Goal: Task Accomplishment & Management: Complete application form

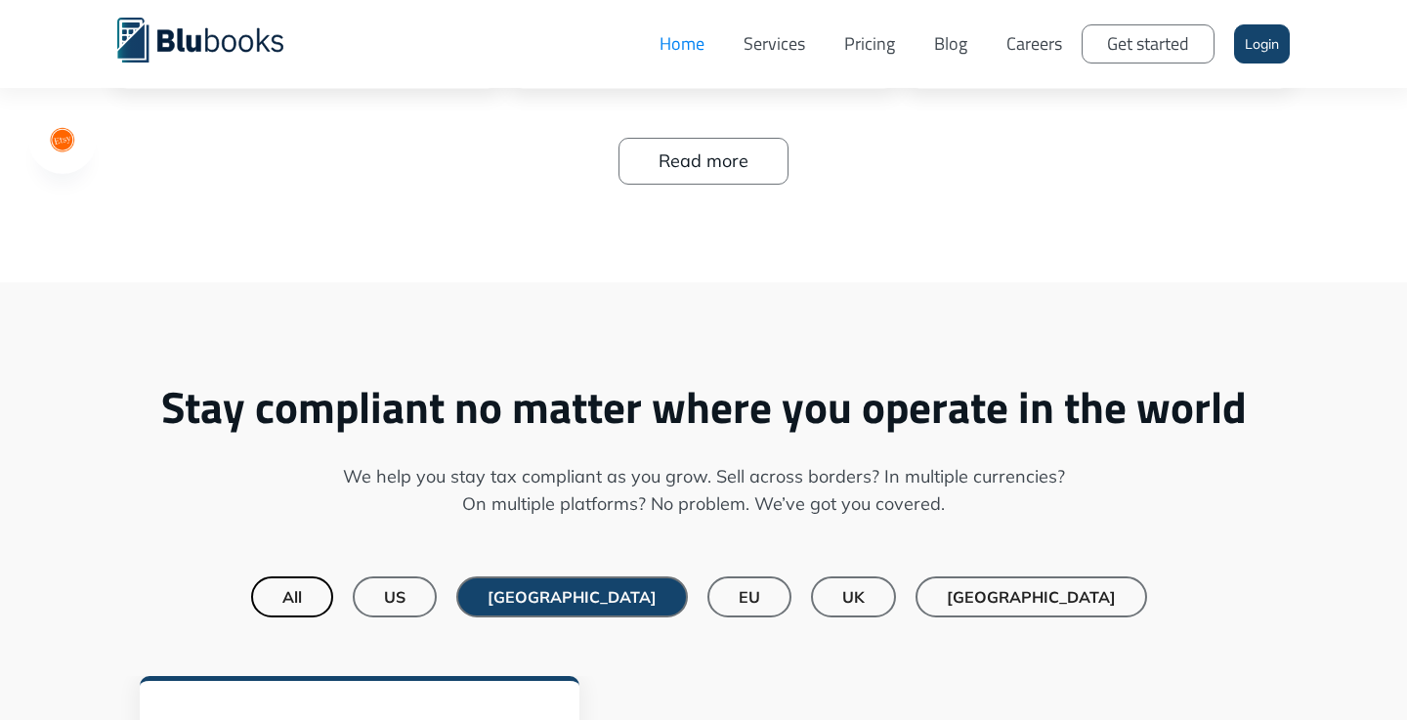
scroll to position [1121, 0]
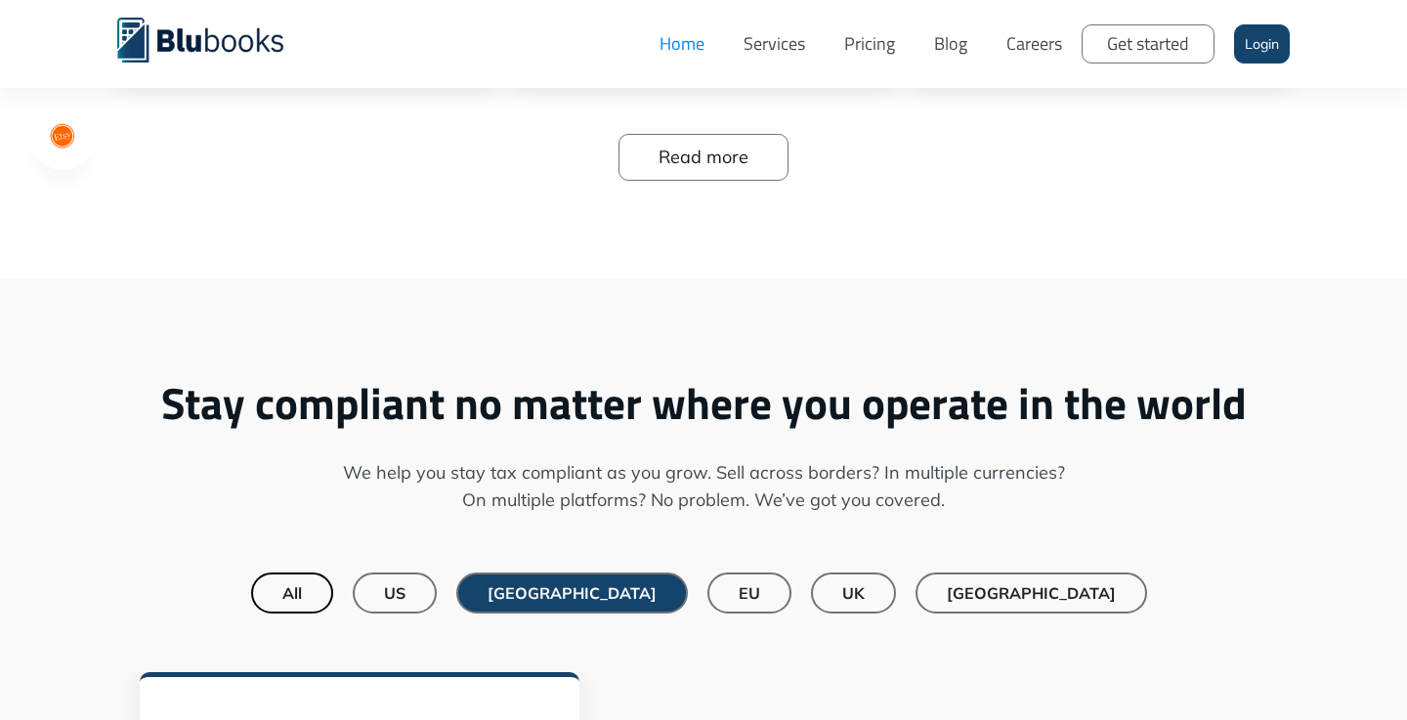
click at [406, 601] on div "US" at bounding box center [395, 593] width 22 height 20
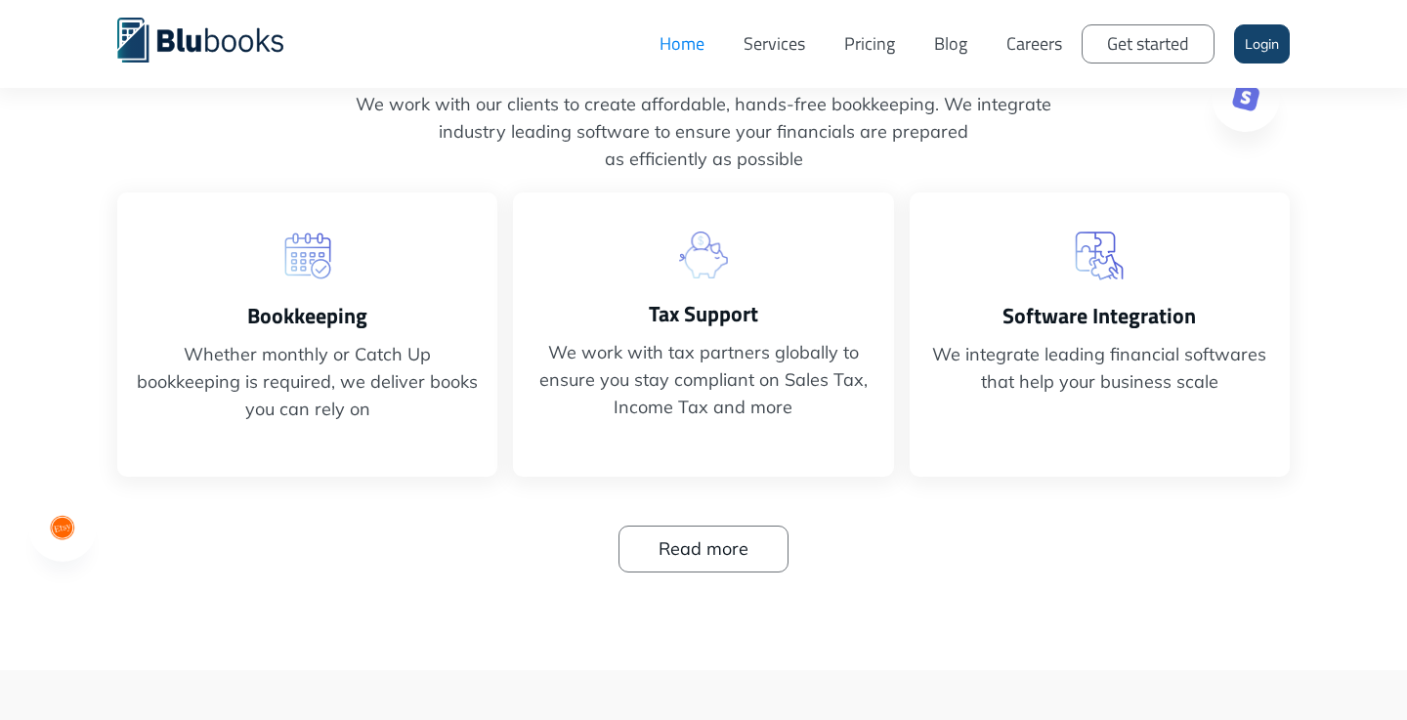
scroll to position [726, 0]
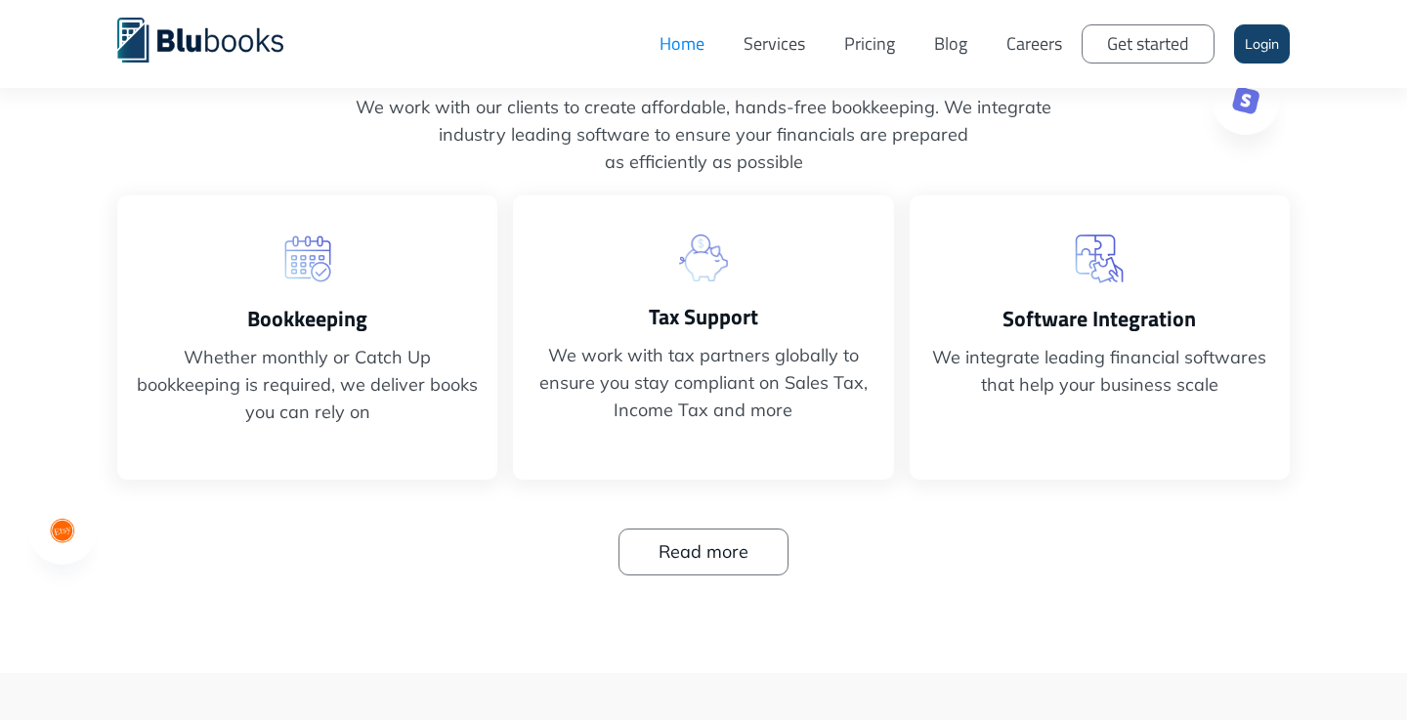
click at [242, 287] on div "Bookkeeping Whether monthly or Catch Up bookkeeping is required, we deliver boo…" at bounding box center [307, 337] width 380 height 284
click at [784, 39] on link "Services" at bounding box center [774, 44] width 101 height 59
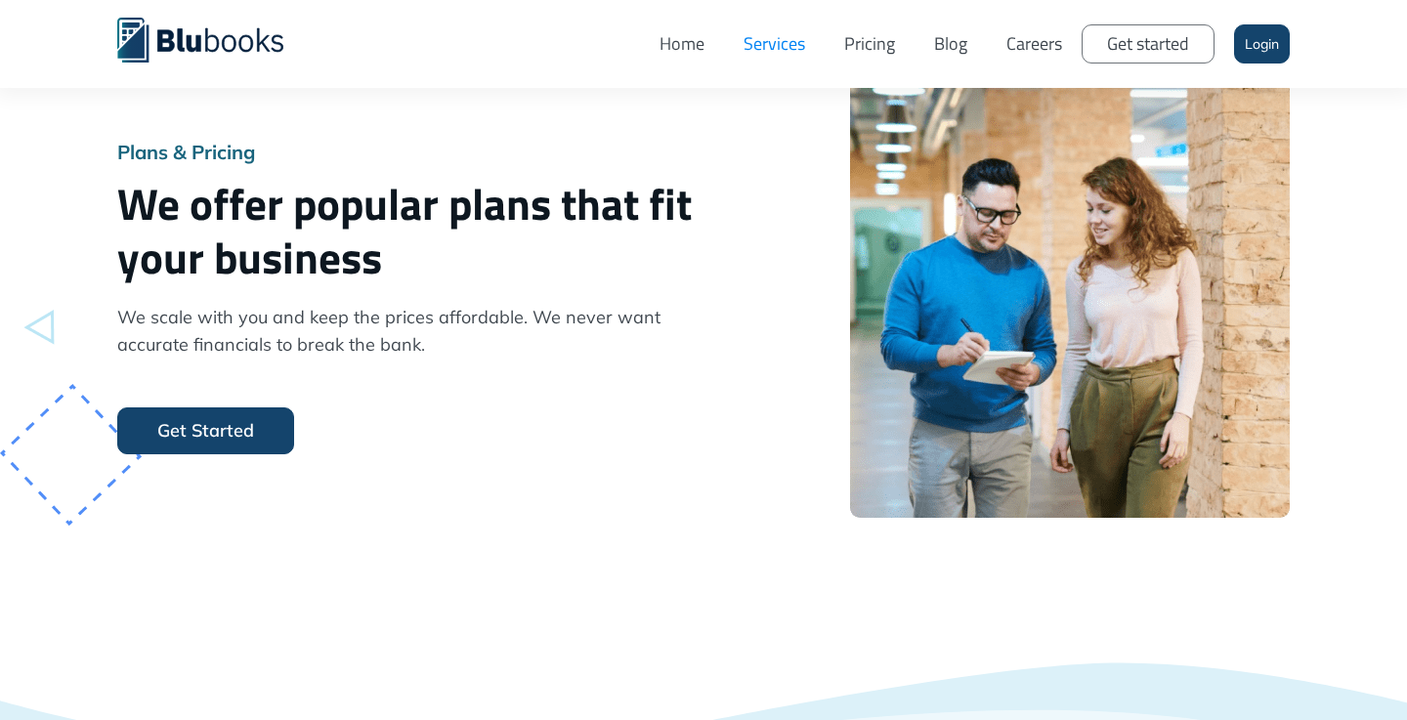
scroll to position [1930, 0]
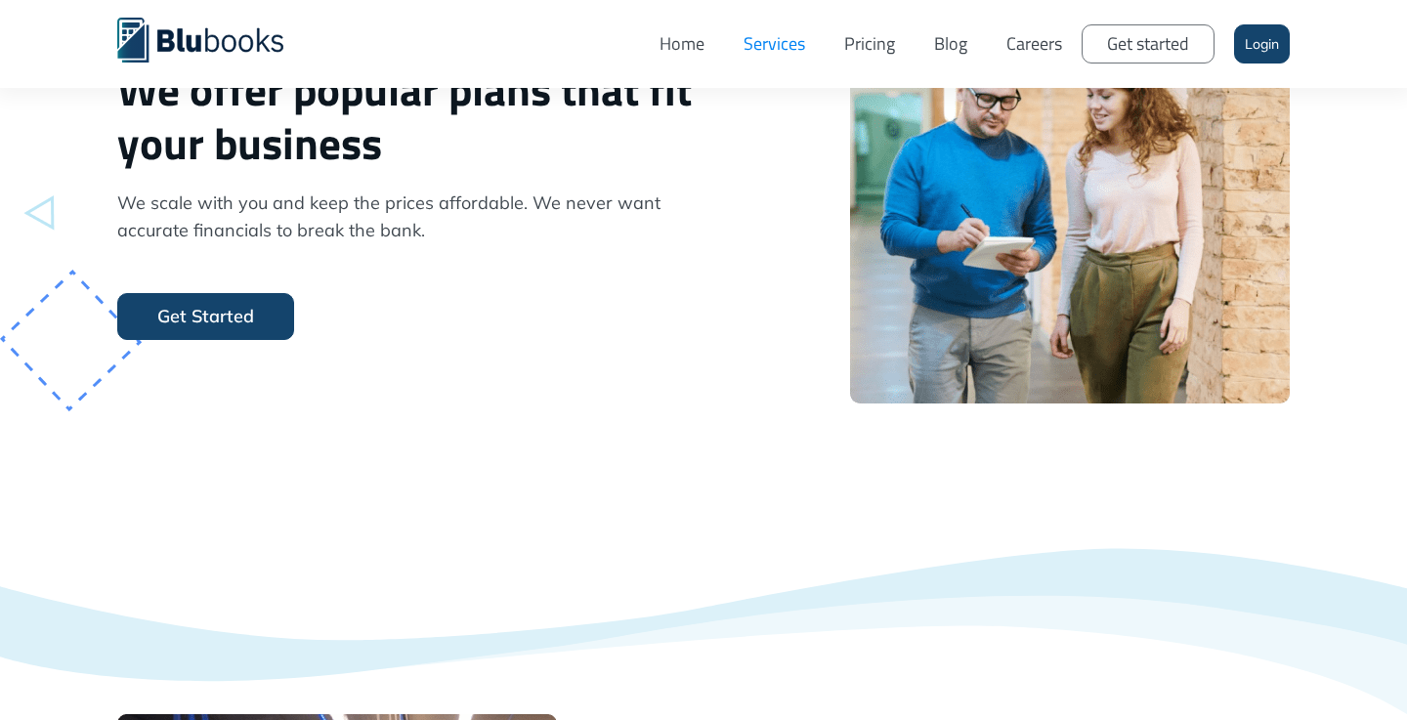
click at [247, 331] on link "Get Started" at bounding box center [205, 316] width 177 height 47
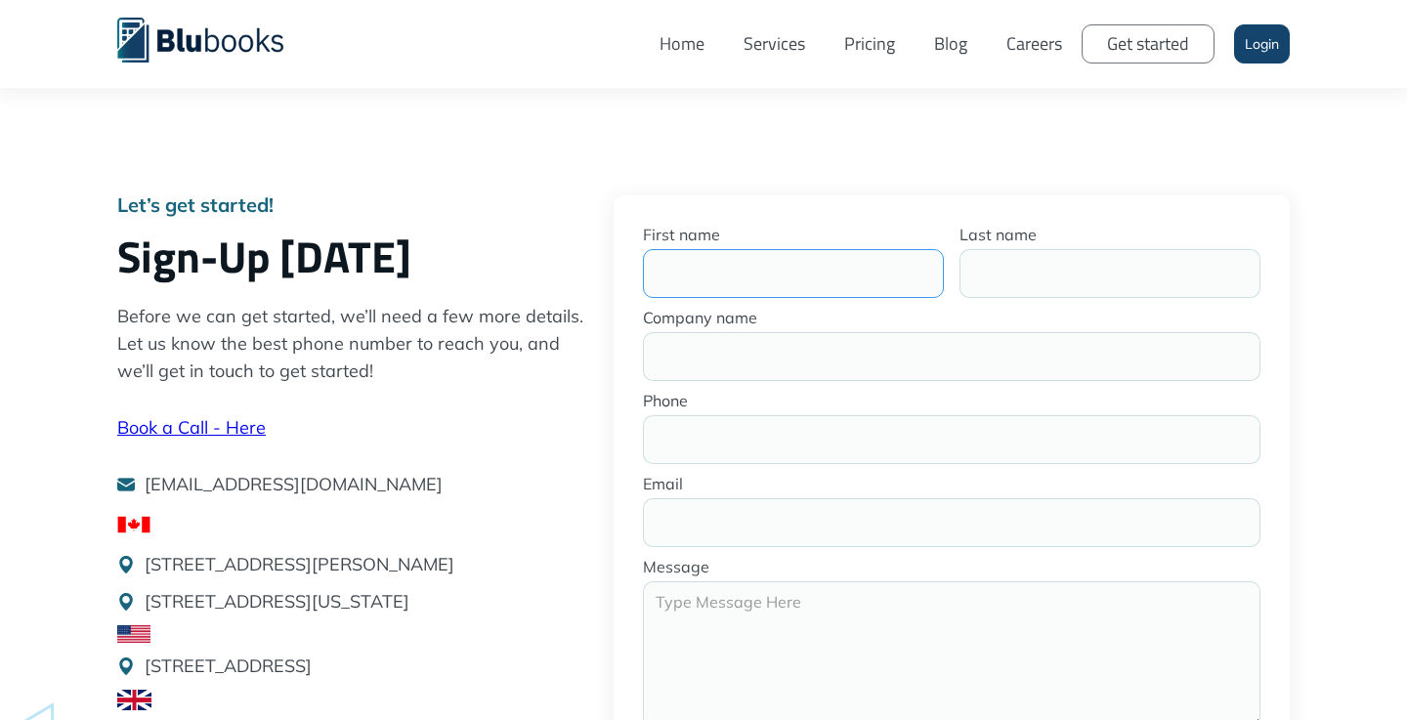
click at [824, 264] on input "First name" at bounding box center [793, 273] width 301 height 49
type input "[PERSON_NAME]"
type input "Fries"
type input "O"
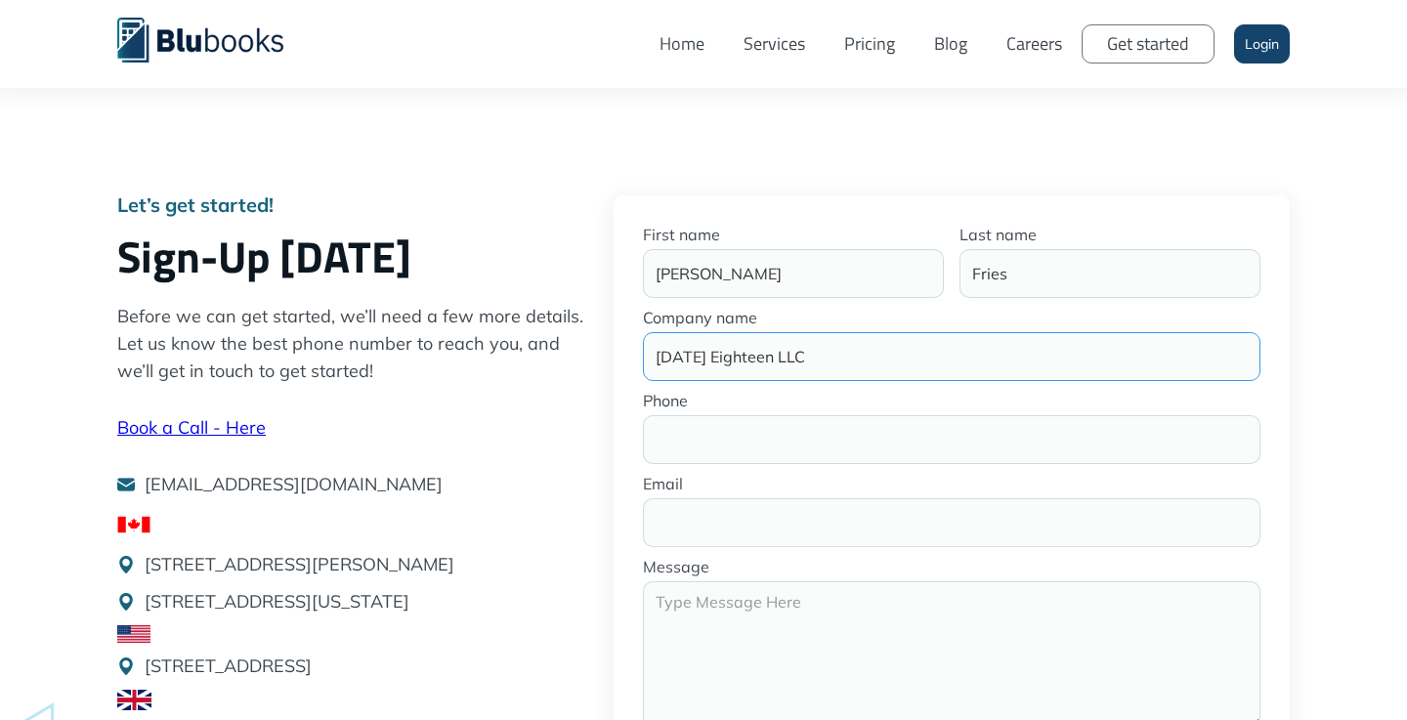
type input "[DATE] Eighteen LLC"
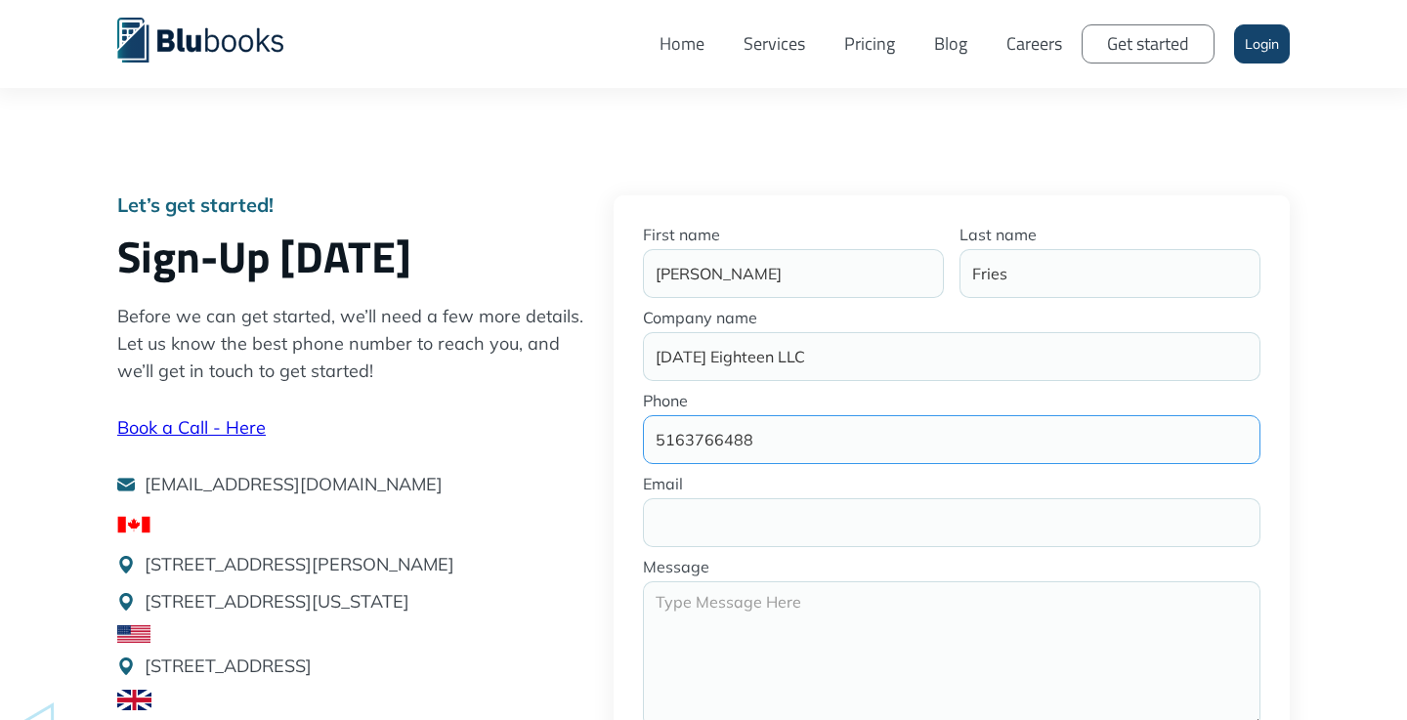
type input "5163766488"
type input "[PERSON_NAME][EMAIL_ADDRESS][DOMAIN_NAME]"
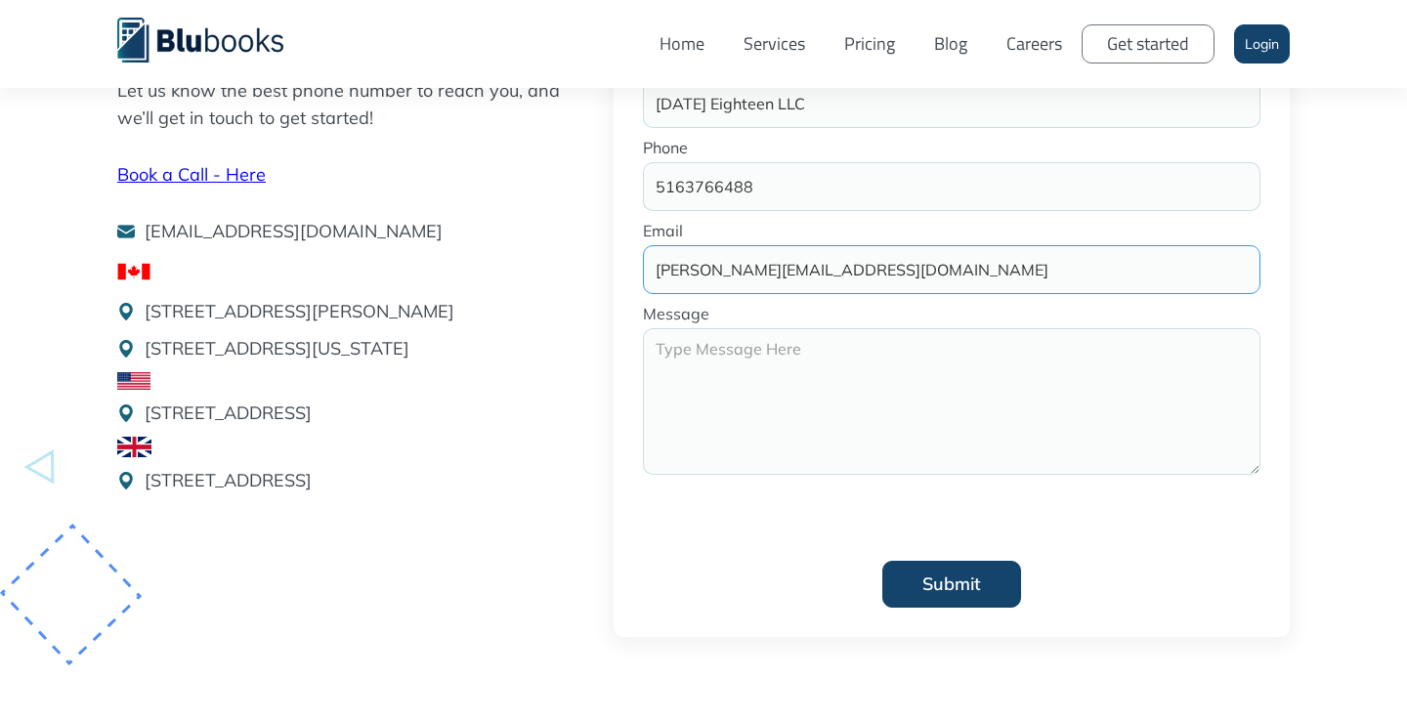
scroll to position [401, 0]
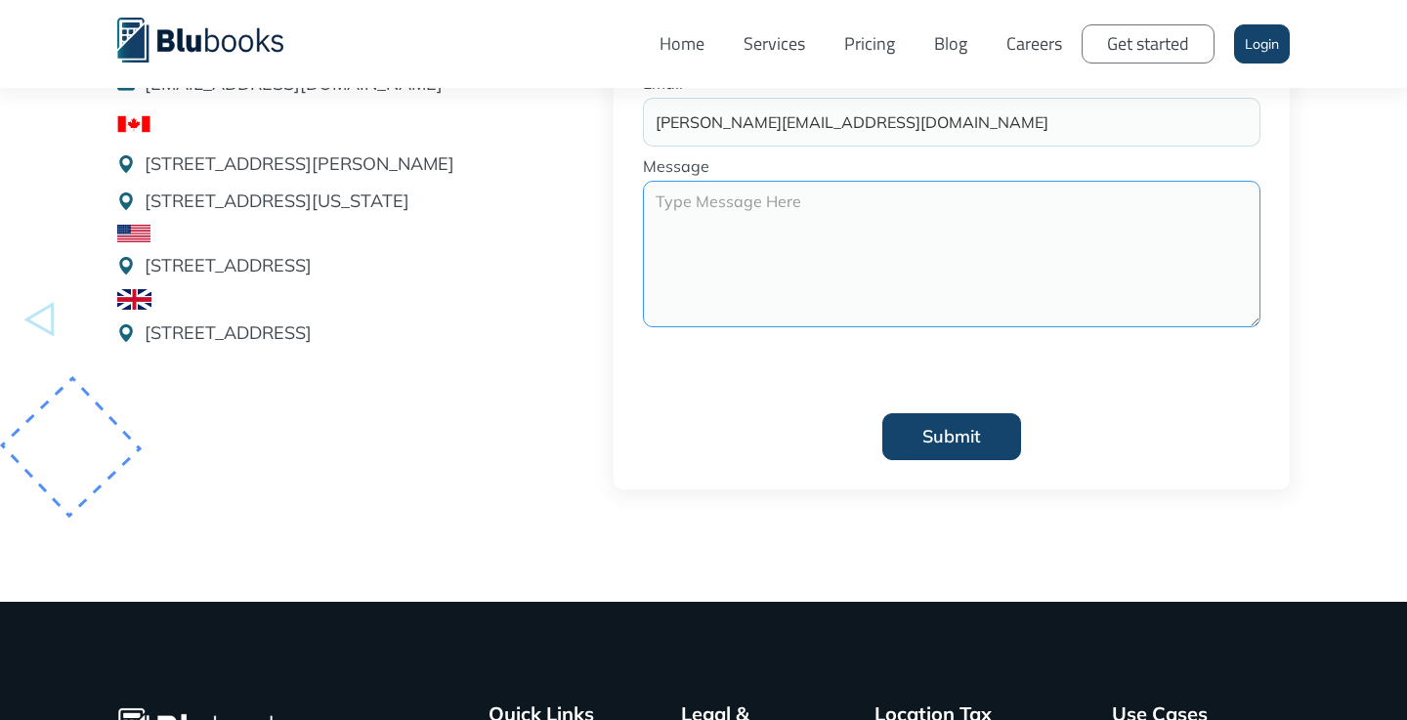
click at [761, 232] on textarea "Get started" at bounding box center [952, 254] width 618 height 147
type textarea "H"
click at [796, 224] on textarea "Get started" at bounding box center [952, 254] width 618 height 147
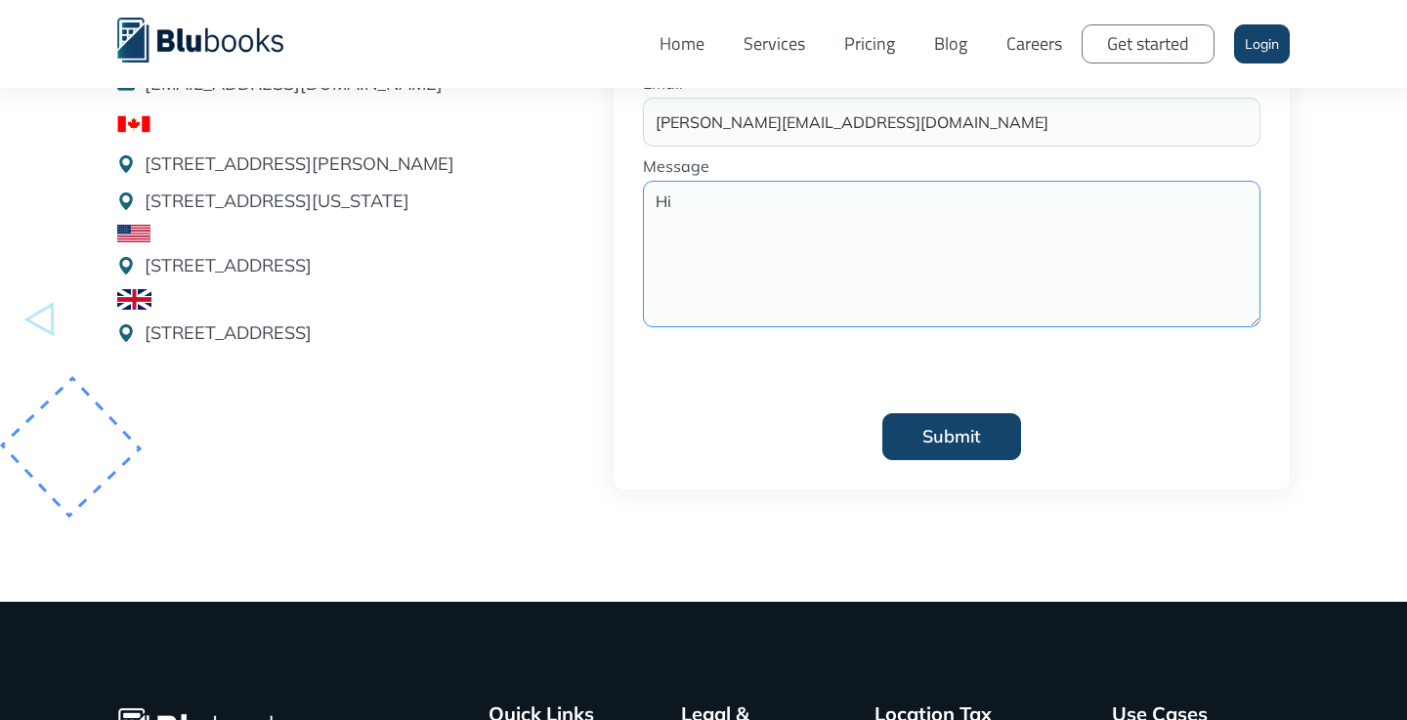
type textarea "H"
click at [913, 430] on input "Submit" at bounding box center [952, 436] width 139 height 47
click at [833, 258] on textarea "Get started" at bounding box center [952, 254] width 618 height 147
drag, startPoint x: 1053, startPoint y: 248, endPoint x: 706, endPoint y: 233, distance: 347.3
click at [706, 233] on textarea "Hello! We are looking for info on bookkeeping services." at bounding box center [952, 254] width 618 height 147
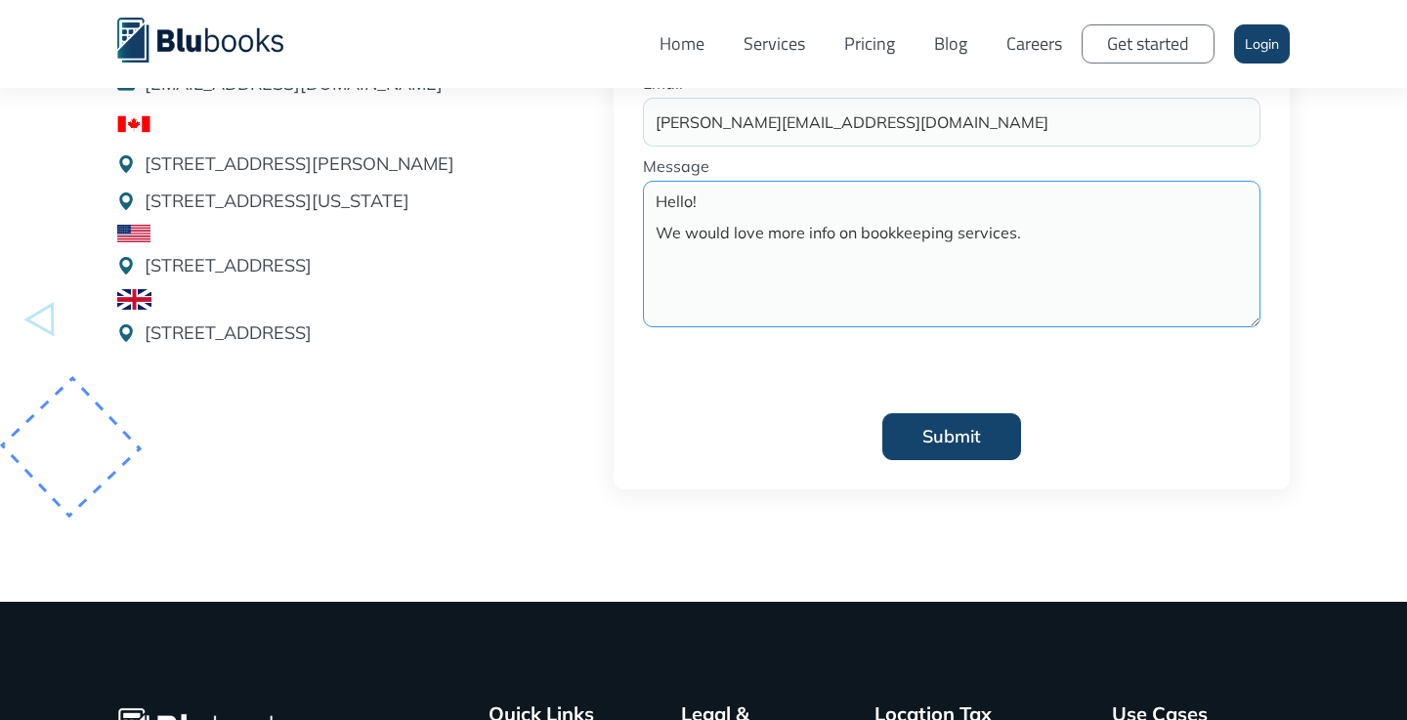
type textarea "Hello! We would love more info on bookkeeping services."
click at [969, 444] on input "Submit" at bounding box center [952, 436] width 139 height 47
click at [918, 435] on input "Submit" at bounding box center [952, 436] width 139 height 47
type input "Please wait..."
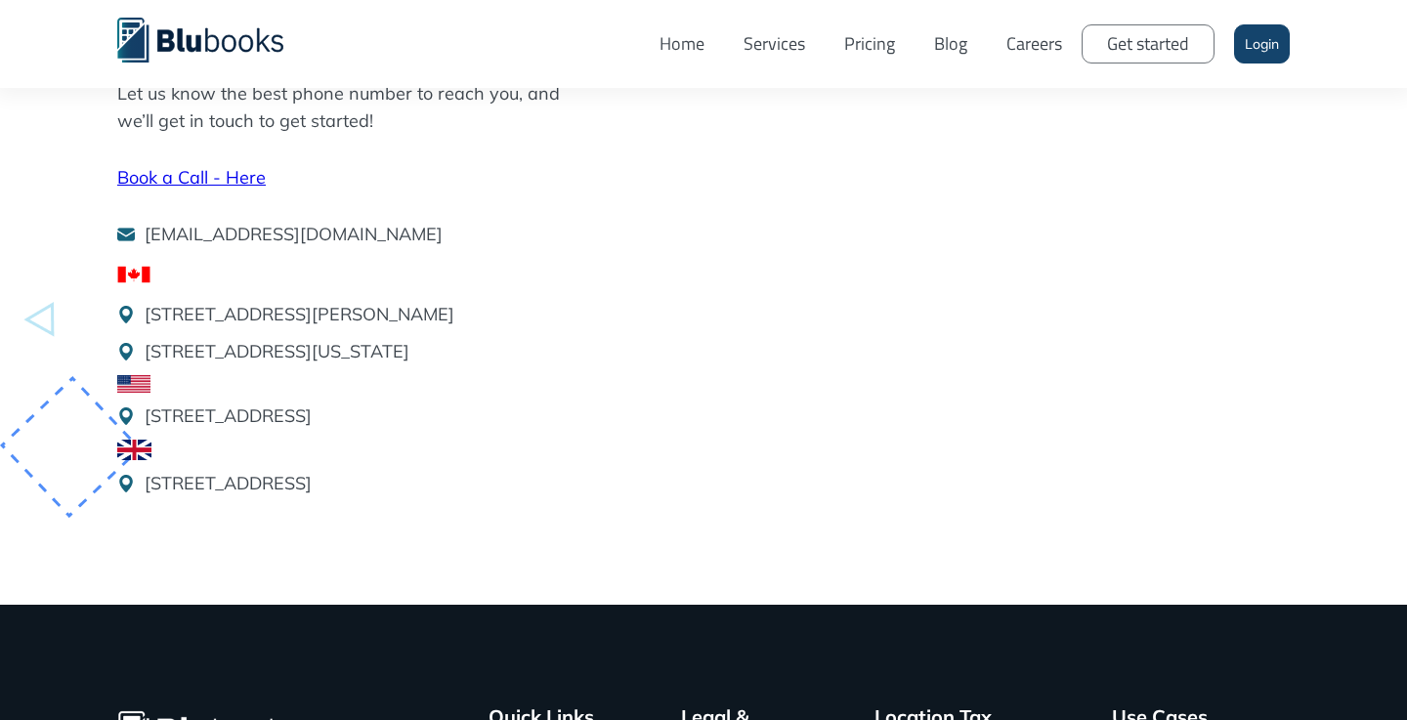
scroll to position [0, 0]
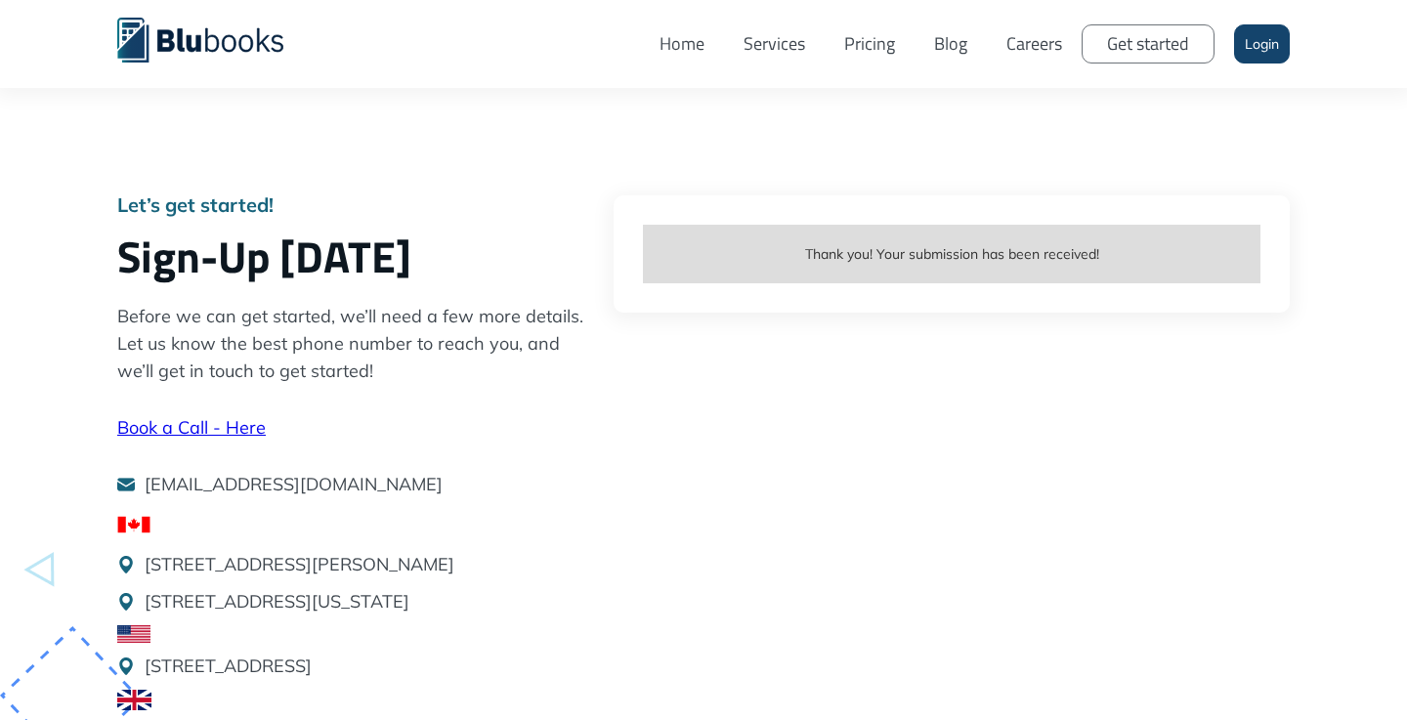
click at [243, 428] on link "Book a Call - Here" at bounding box center [191, 427] width 149 height 22
click at [877, 50] on link "Pricing" at bounding box center [870, 44] width 90 height 59
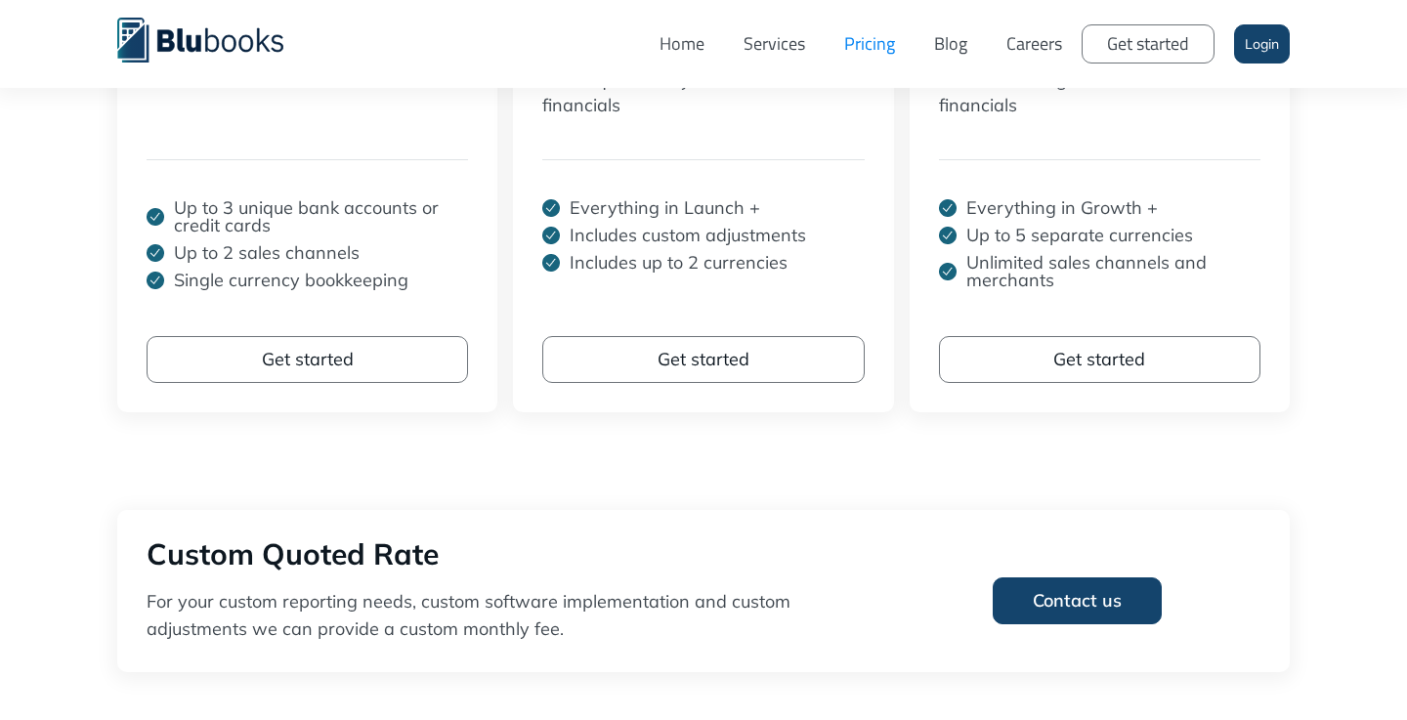
scroll to position [596, 0]
